Goal: Task Accomplishment & Management: Use online tool/utility

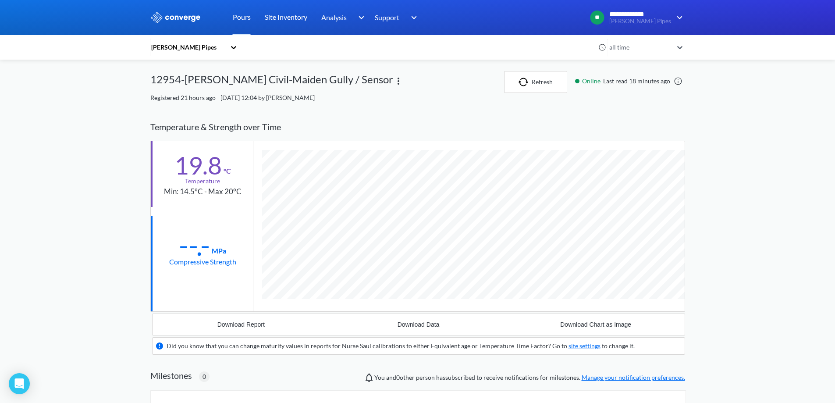
scroll to position [549, 535]
click at [529, 80] on img "button" at bounding box center [525, 82] width 13 height 9
click at [238, 17] on link "Pours" at bounding box center [242, 17] width 18 height 35
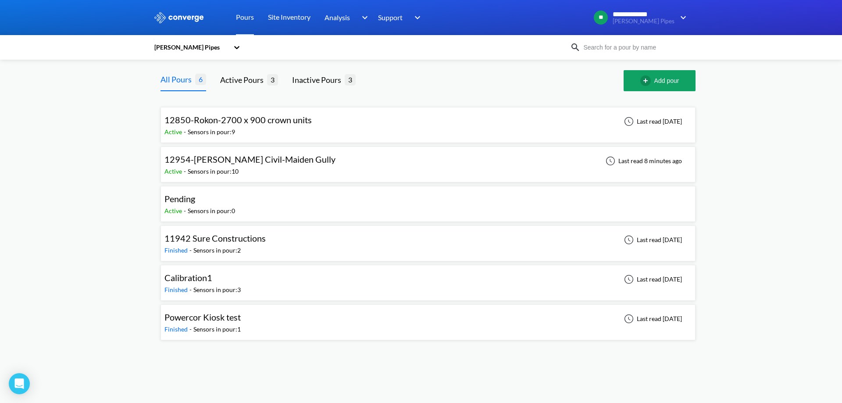
click at [358, 168] on div "12954-[PERSON_NAME] Civil-Maiden Gully Active - Sensors in pour: 10 Last read 8…" at bounding box center [427, 164] width 527 height 28
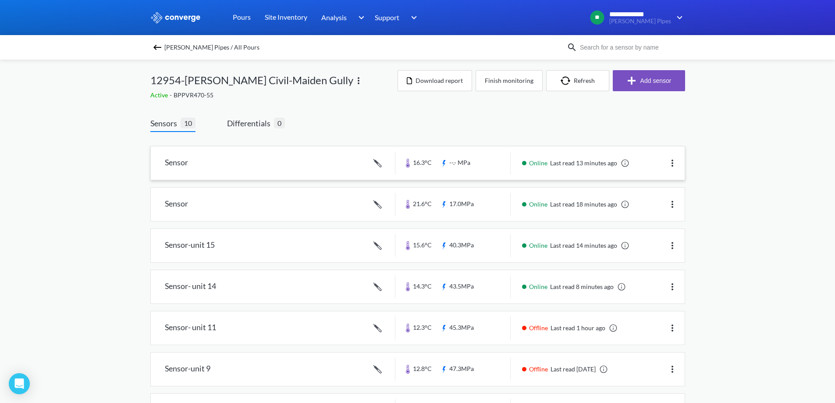
click at [333, 164] on link at bounding box center [418, 162] width 534 height 33
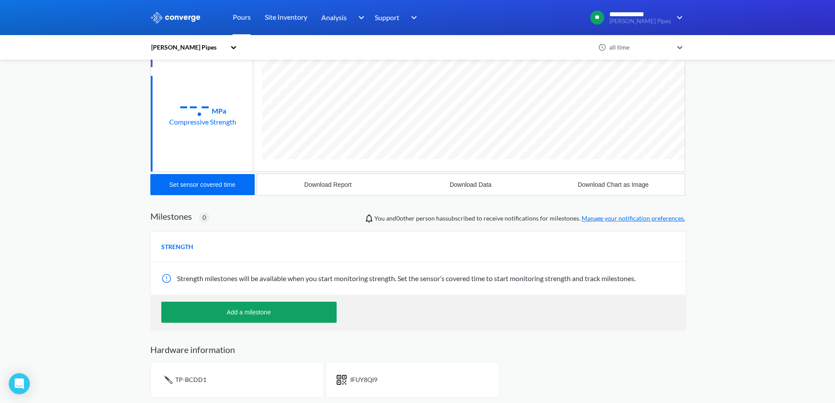
scroll to position [142, 0]
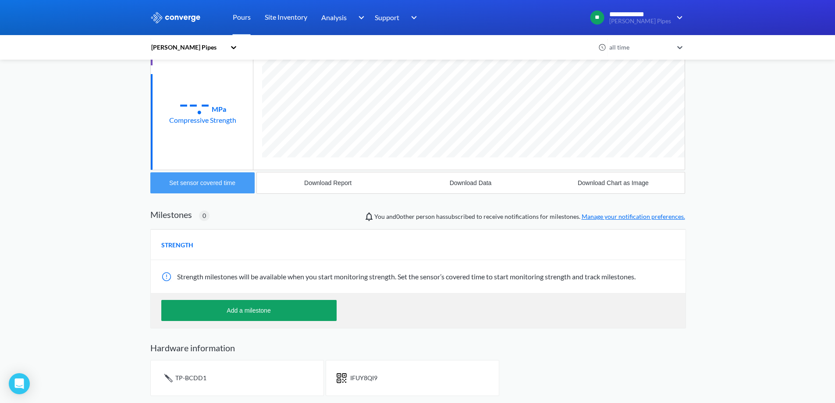
click at [211, 182] on div "Set sensor covered time" at bounding box center [202, 182] width 66 height 7
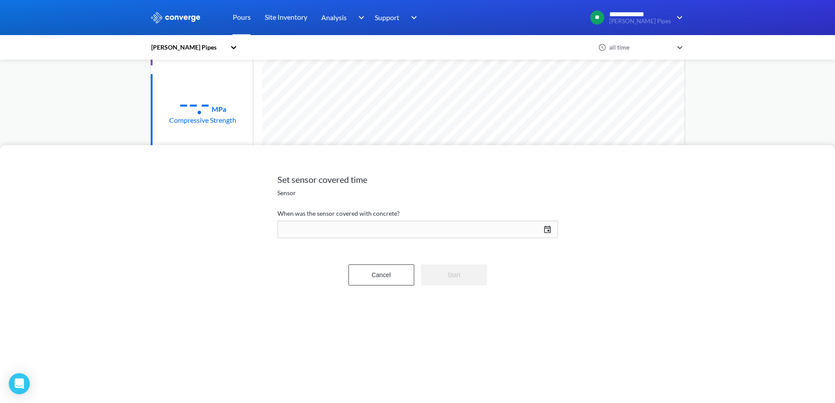
scroll to position [467, 535]
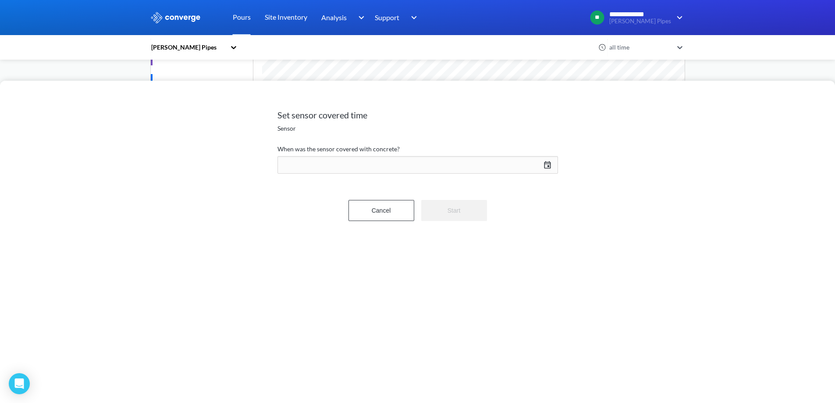
click at [550, 164] on div "[DATE] Press the down arrow key to interact with the calendar and select a date…" at bounding box center [418, 164] width 281 height 21
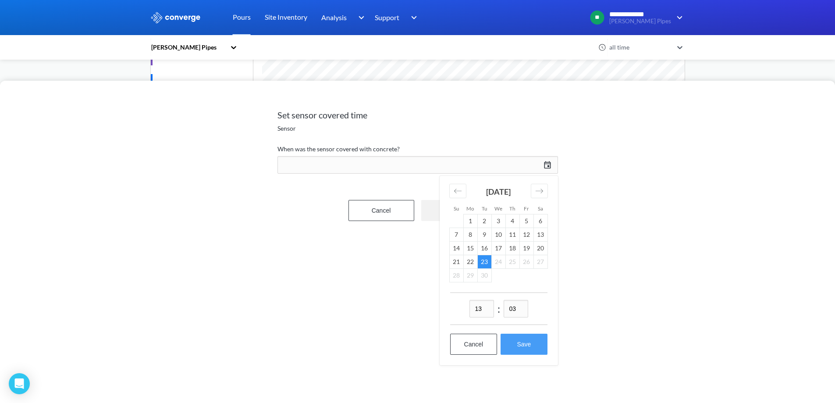
click at [528, 335] on button "Save" at bounding box center [524, 344] width 46 height 21
type input "13:03[DATE]"
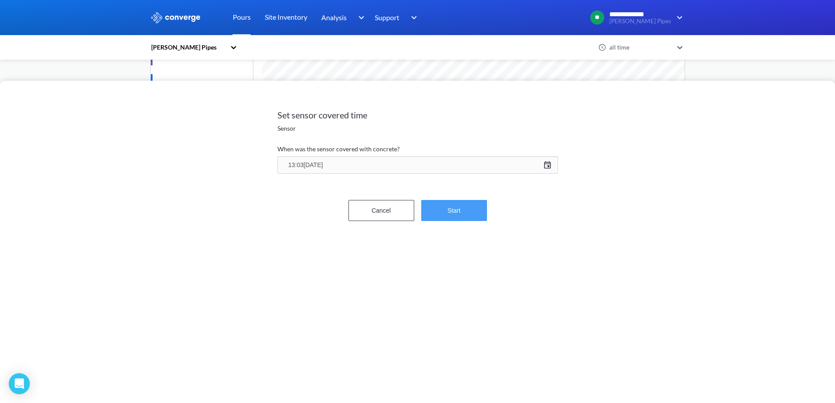
click at [471, 217] on button "Start" at bounding box center [454, 210] width 66 height 21
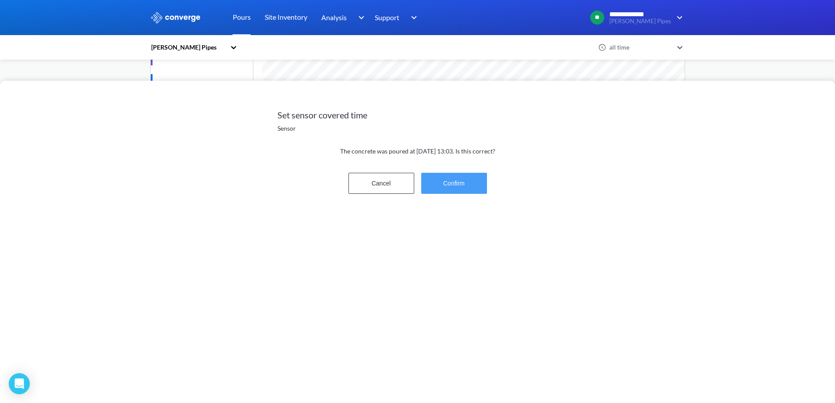
click at [467, 184] on button "Confirm" at bounding box center [454, 183] width 66 height 21
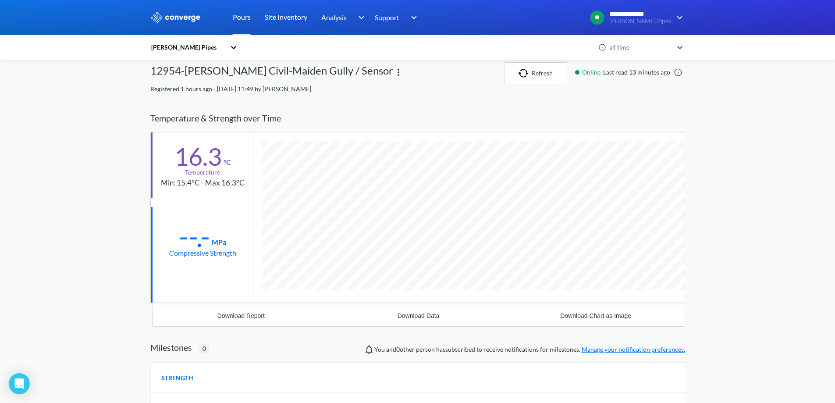
scroll to position [0, 0]
